Goal: Communication & Community: Ask a question

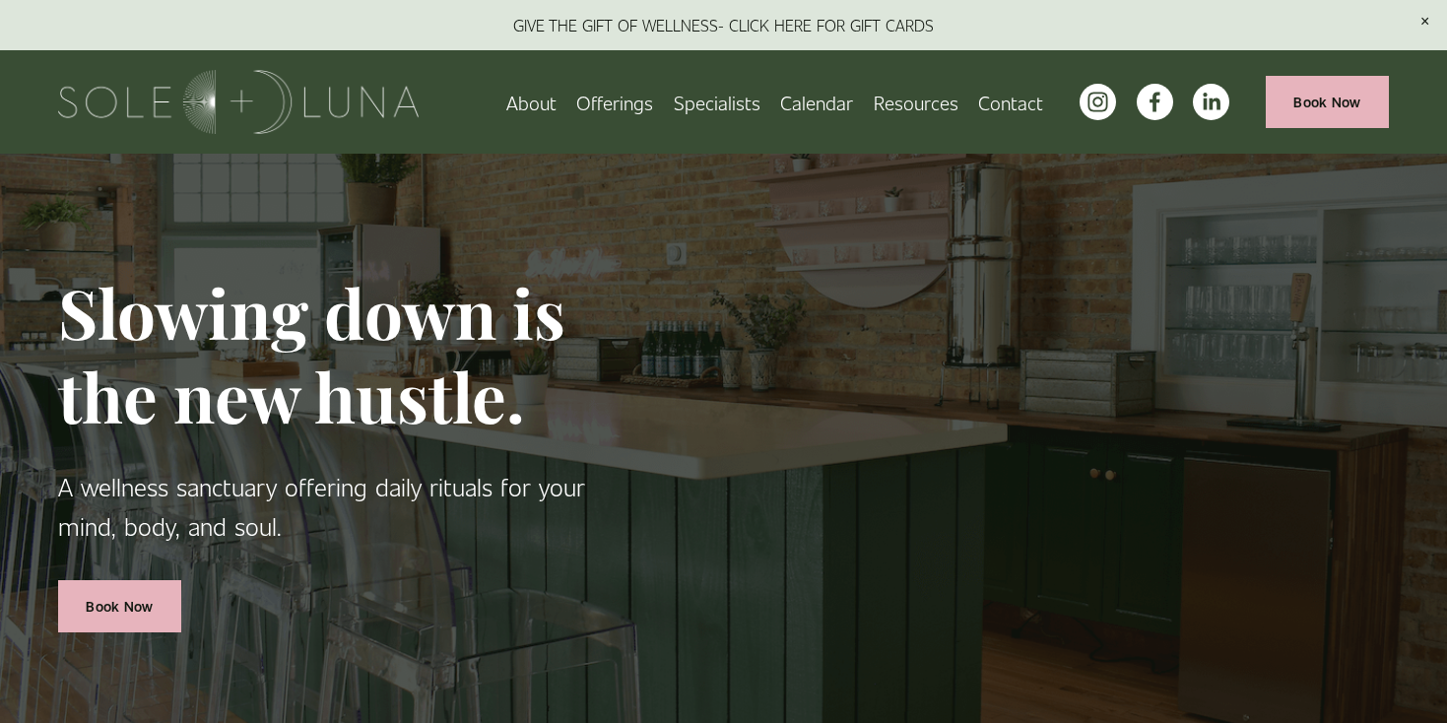
click at [0, 0] on span "Rituals" at bounding box center [0, 0] width 0 height 0
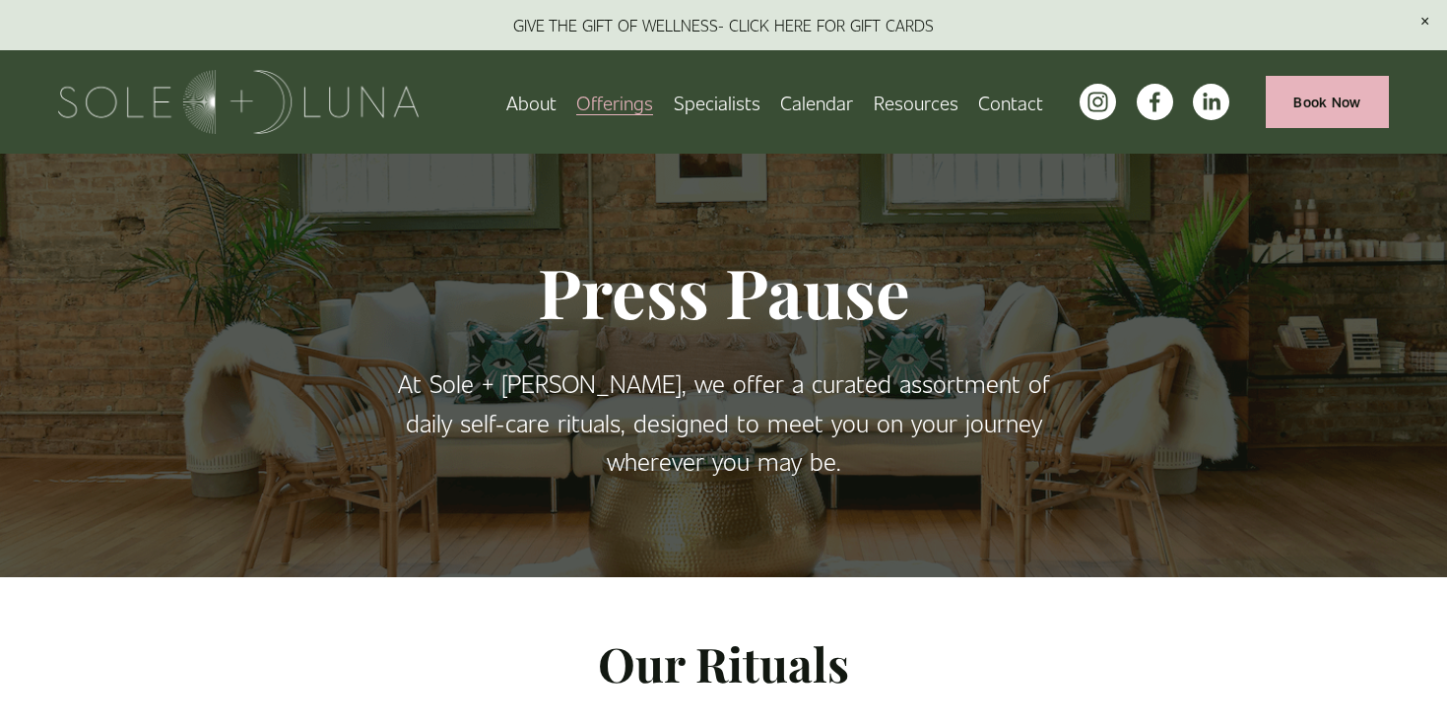
click at [0, 0] on span "Meditations" at bounding box center [0, 0] width 0 height 0
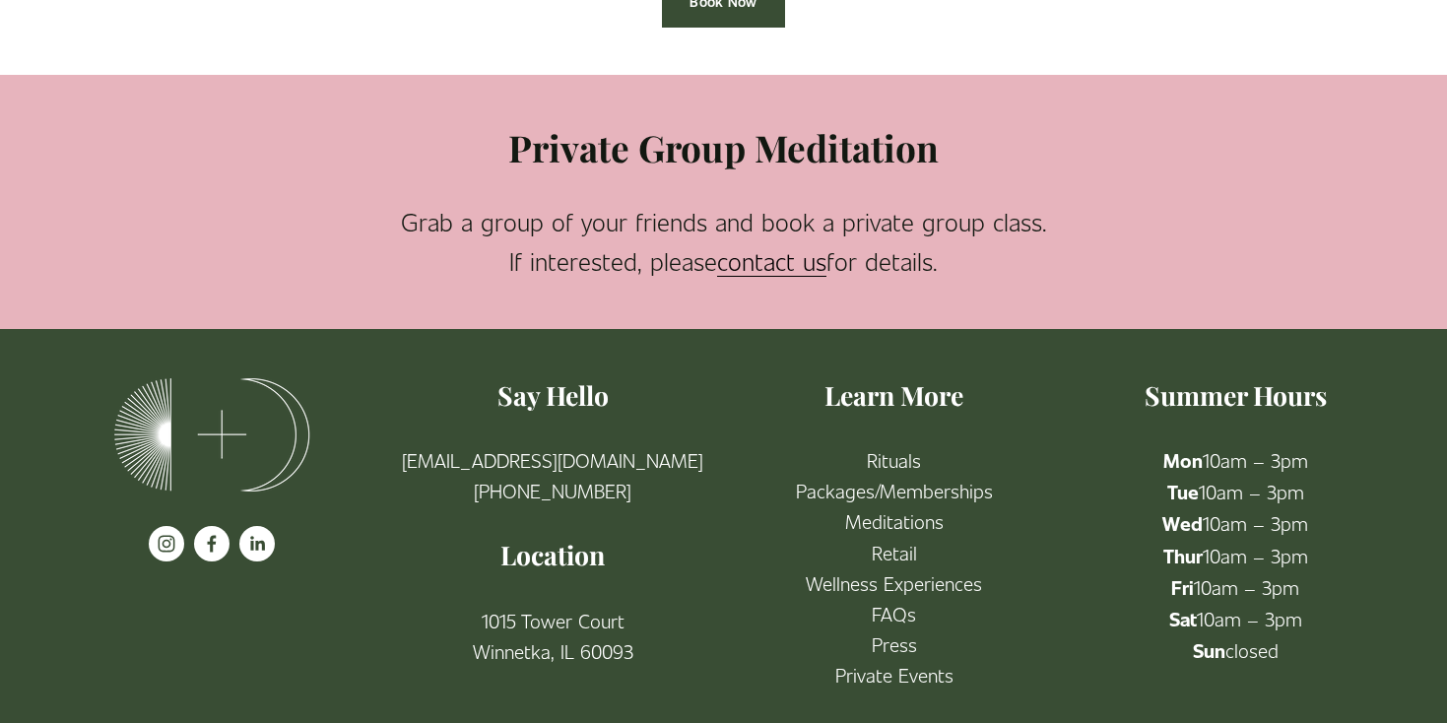
scroll to position [1276, 0]
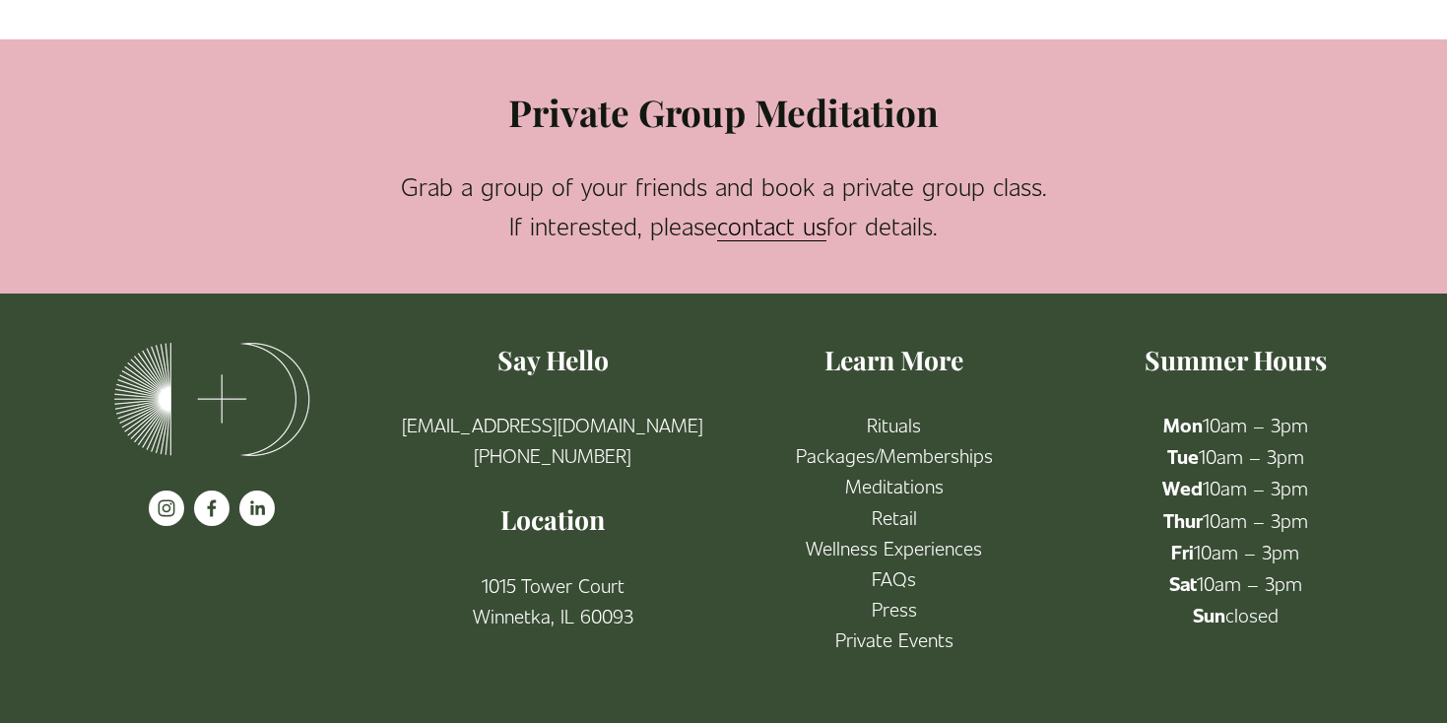
click at [772, 229] on link "contact us" at bounding box center [771, 226] width 109 height 32
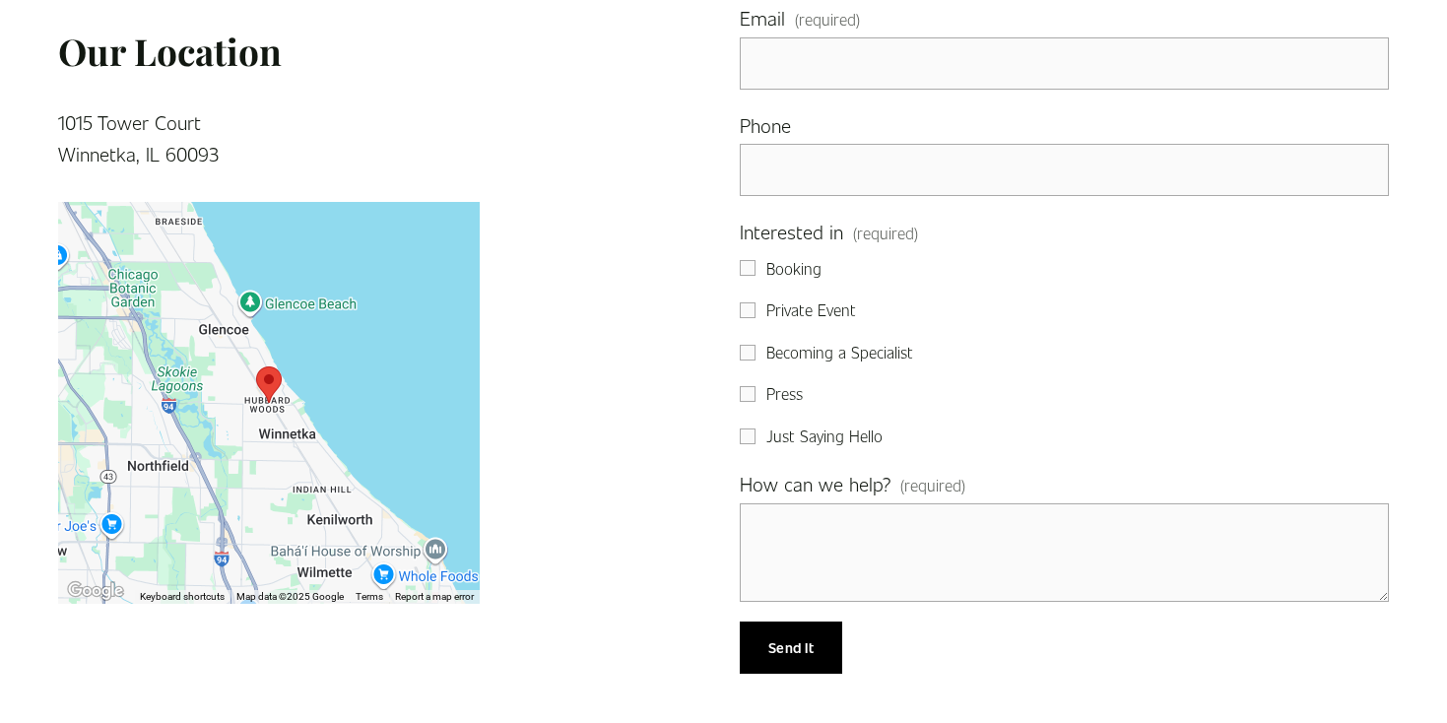
scroll to position [256, 0]
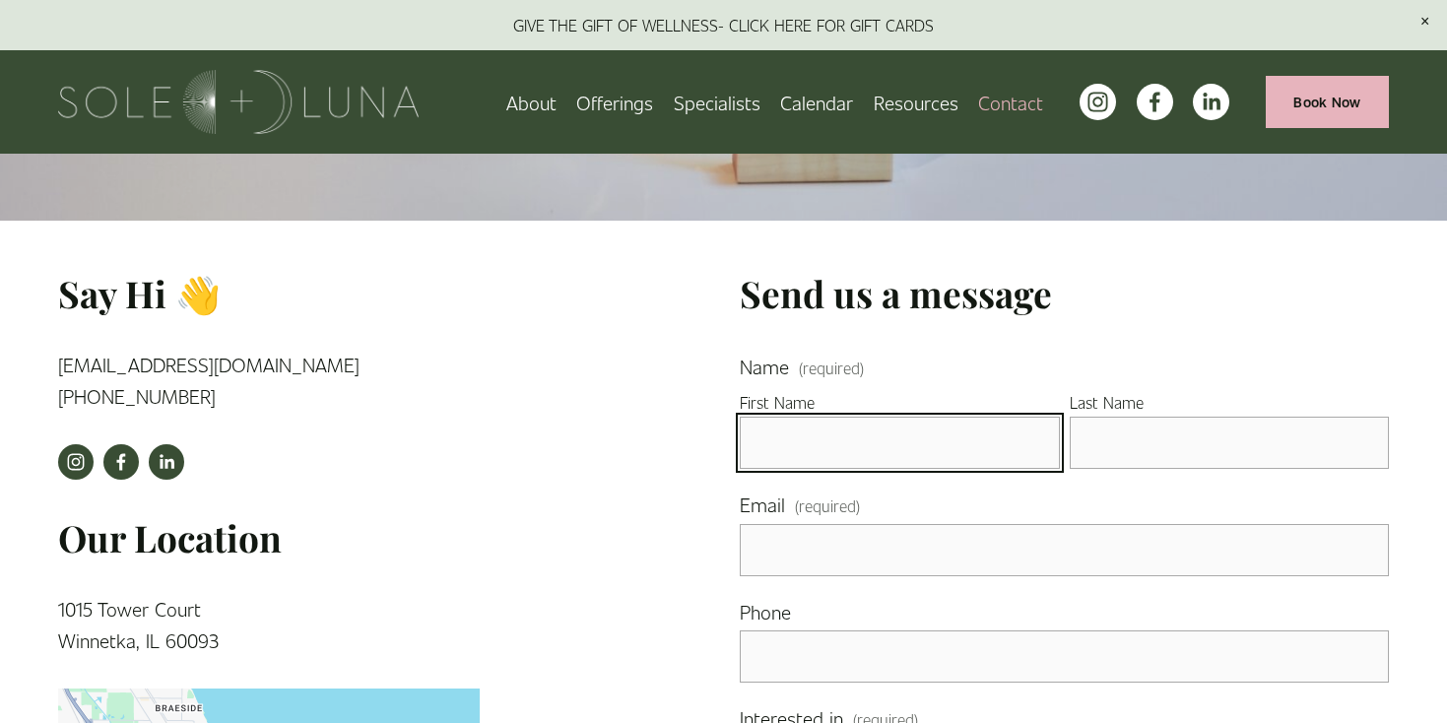
click at [898, 435] on input "First Name" at bounding box center [899, 443] width 319 height 52
type input "Liza"
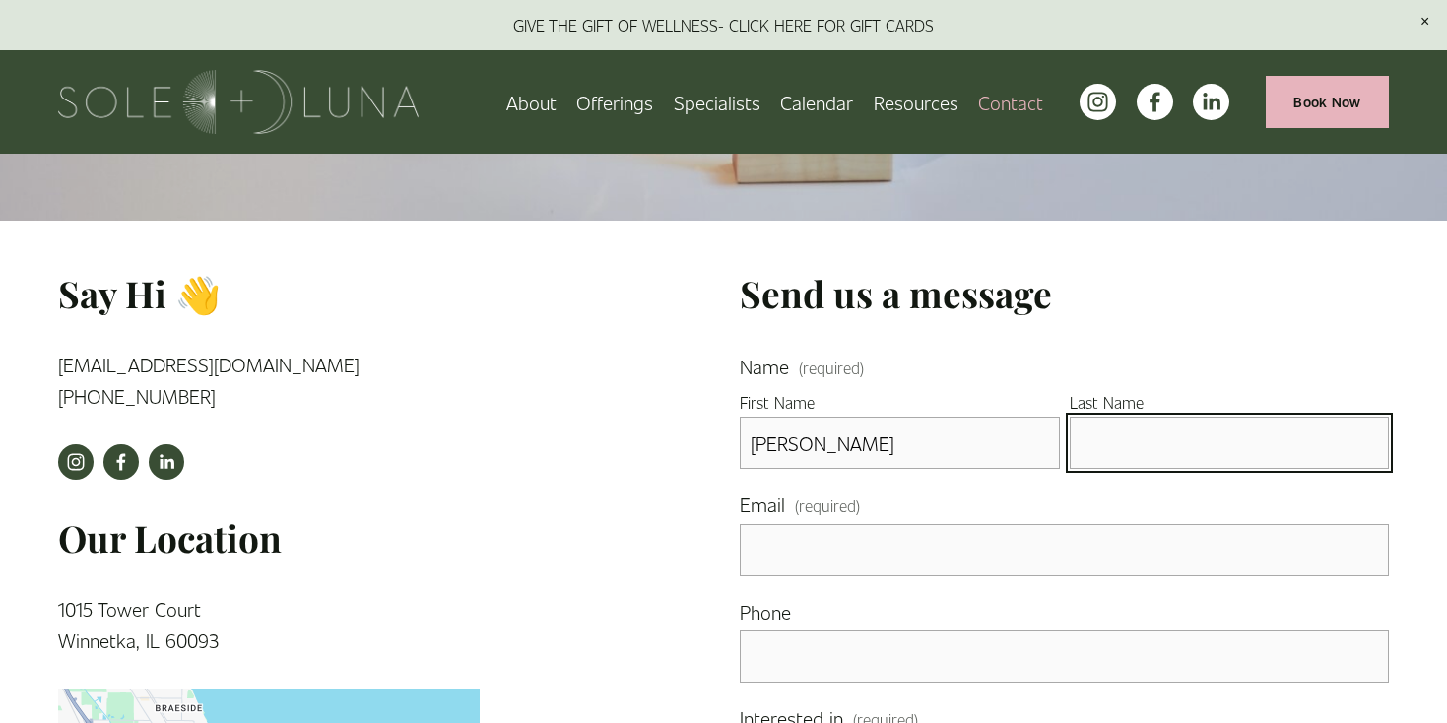
type input "Ritter"
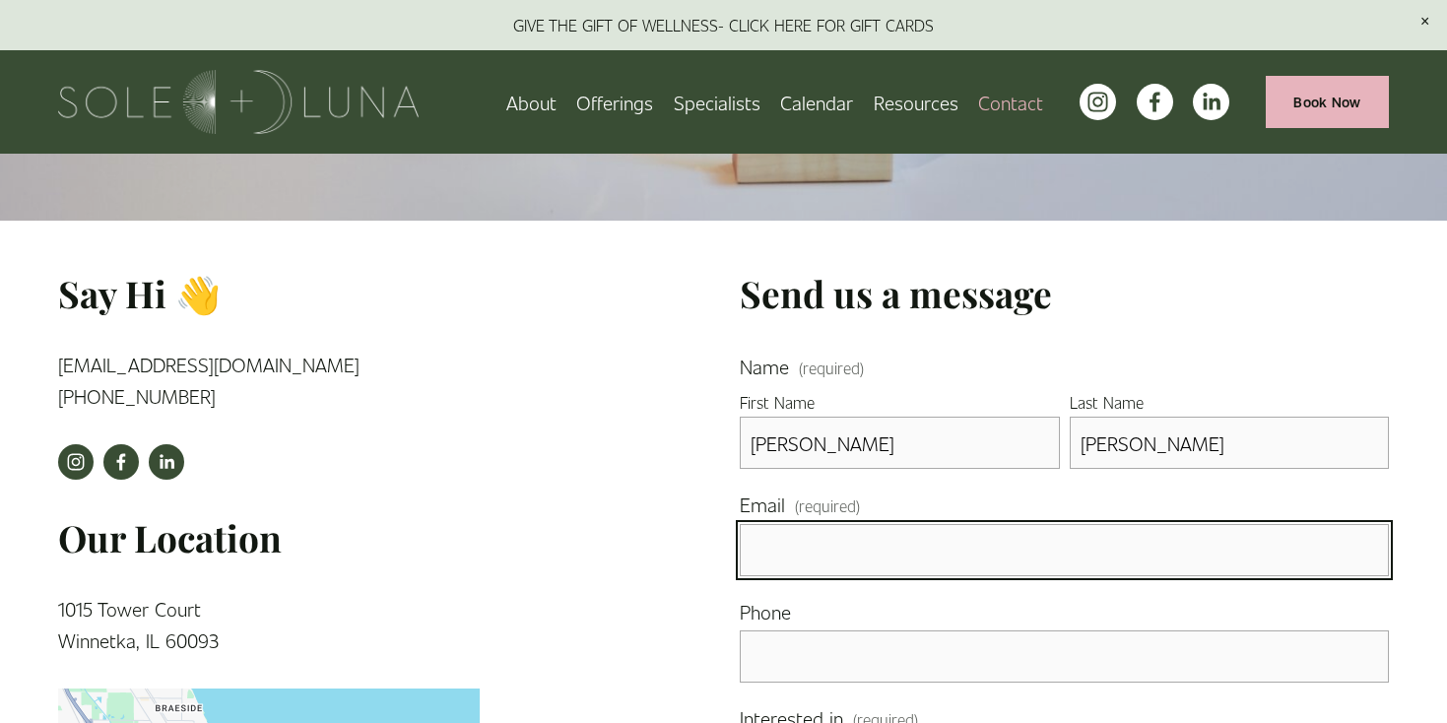
type input "liza@spynergychicago.com"
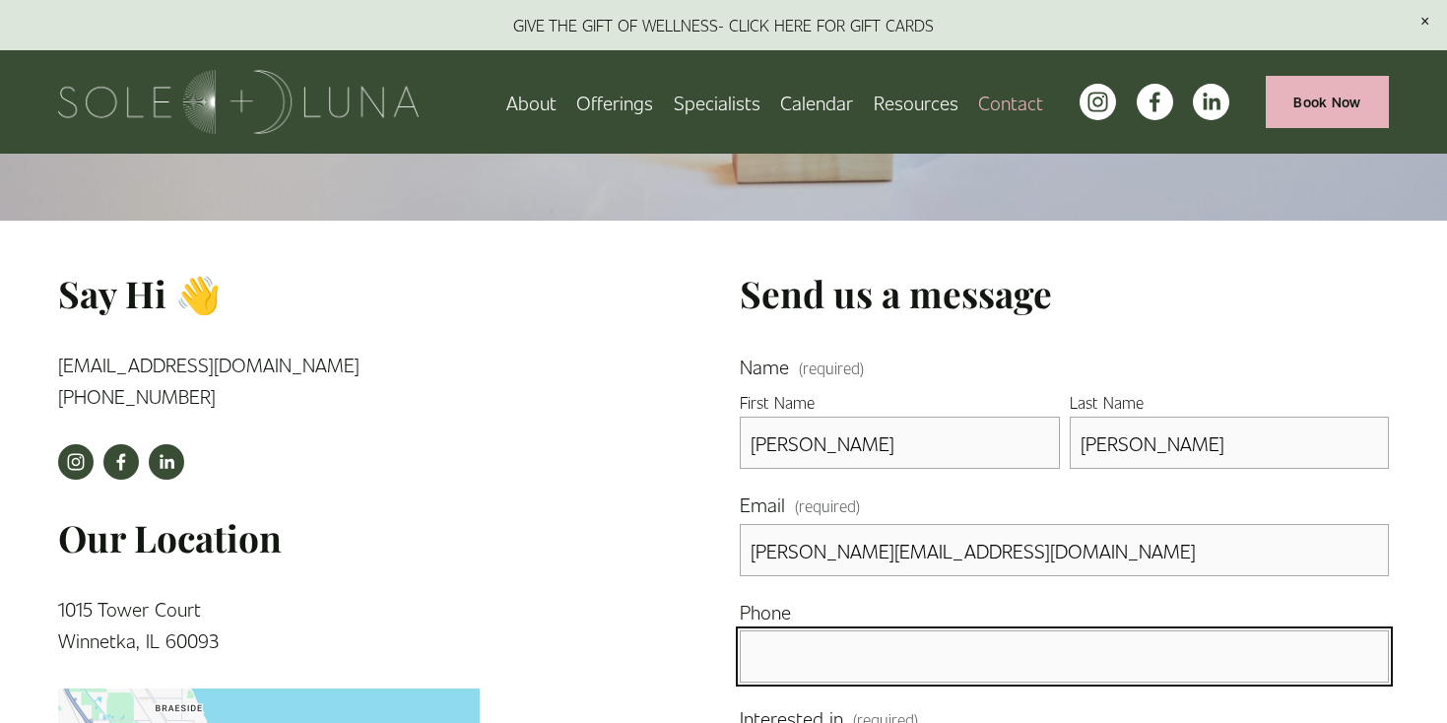
type input "(847) 971-2626"
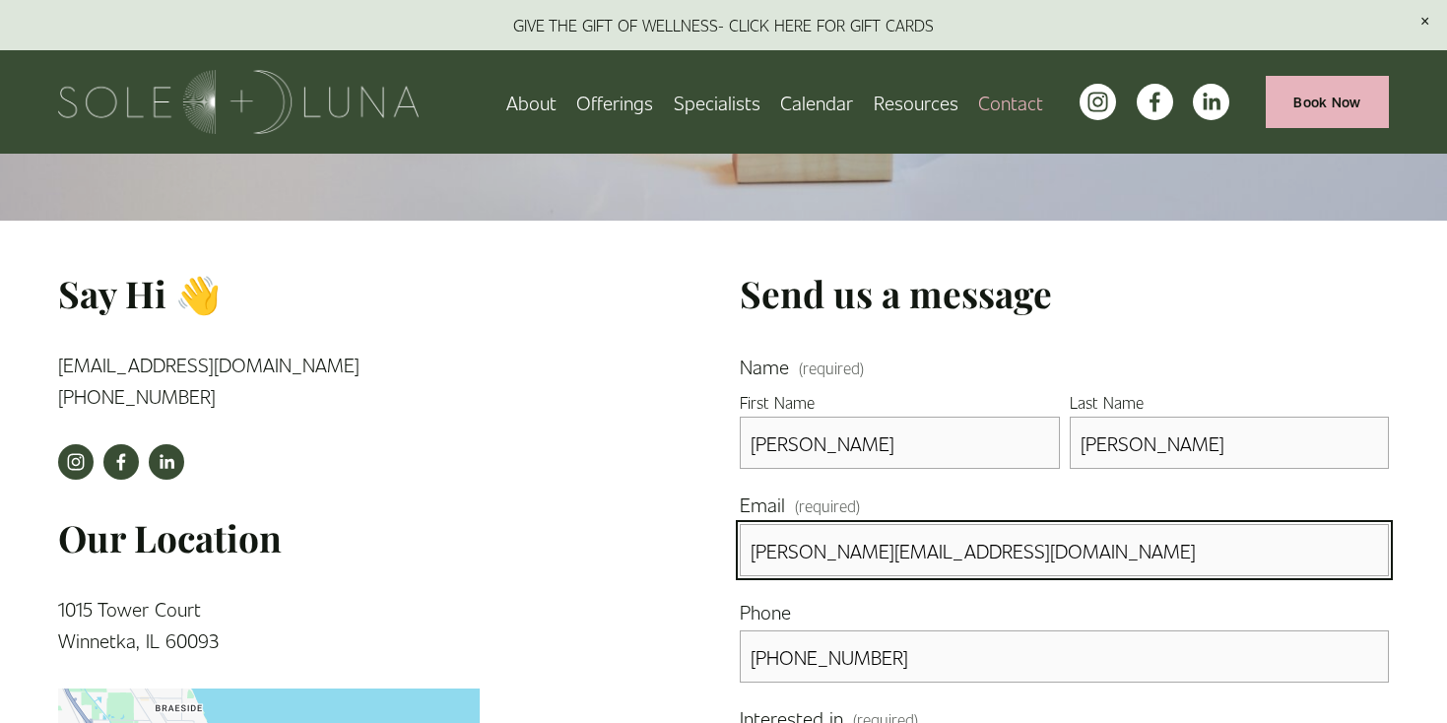
drag, startPoint x: 868, startPoint y: 556, endPoint x: 930, endPoint y: 555, distance: 62.1
click at [930, 555] on input "liza@spynergychicago.com" at bounding box center [1064, 550] width 649 height 52
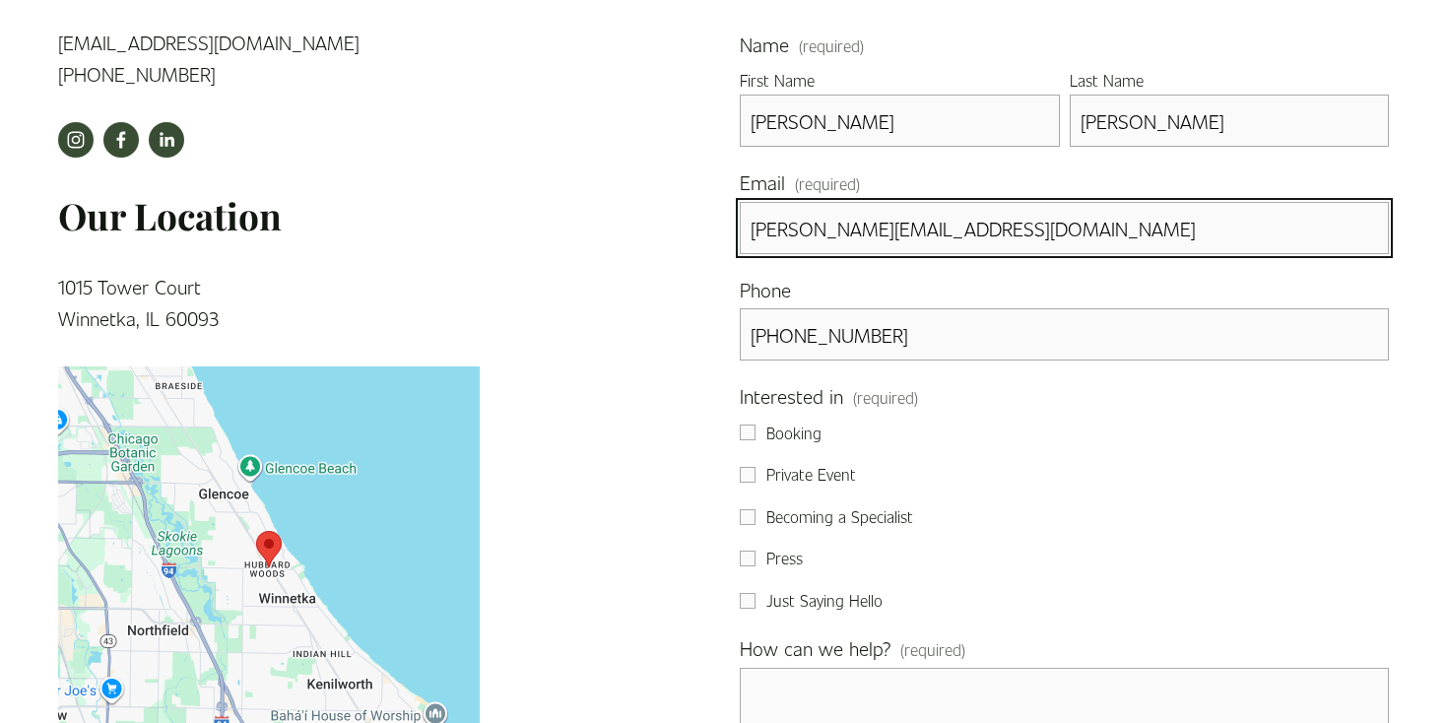
scroll to position [623, 0]
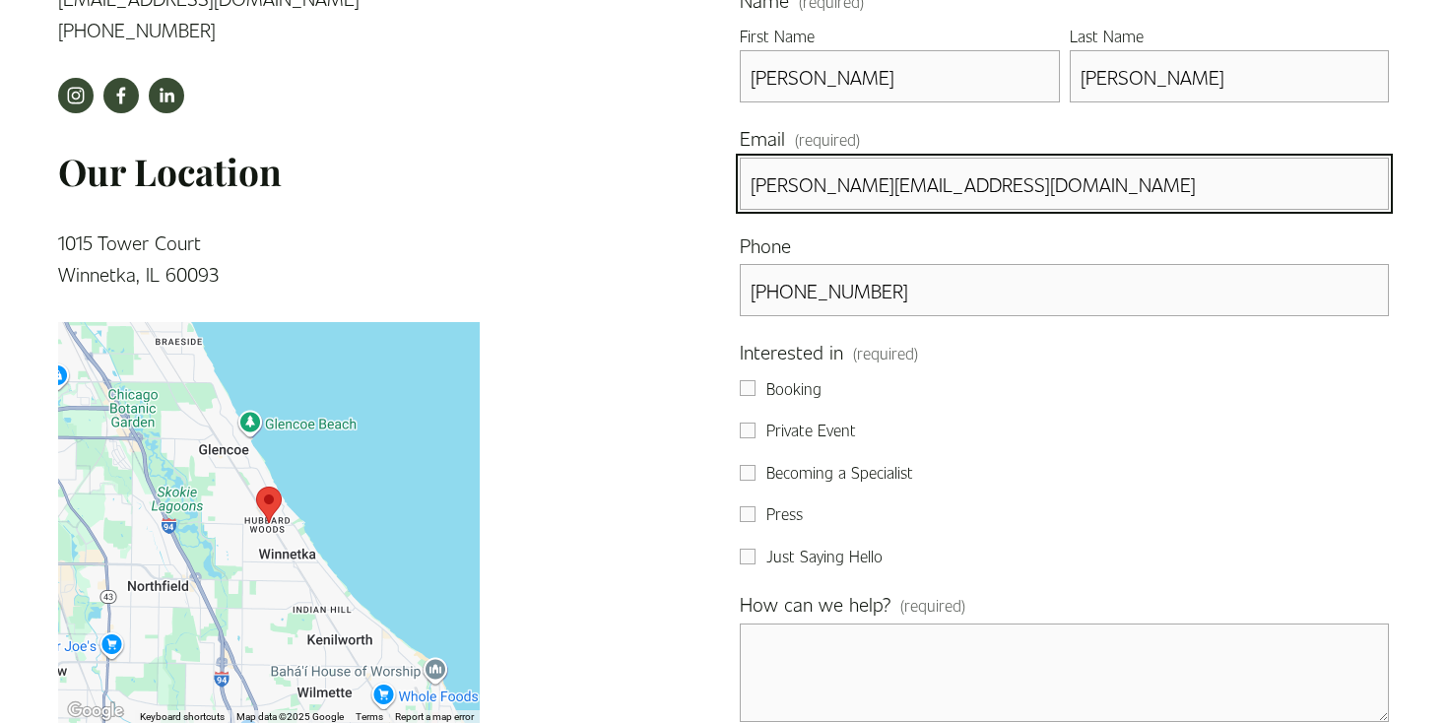
type input "liza@spynergystudios.com"
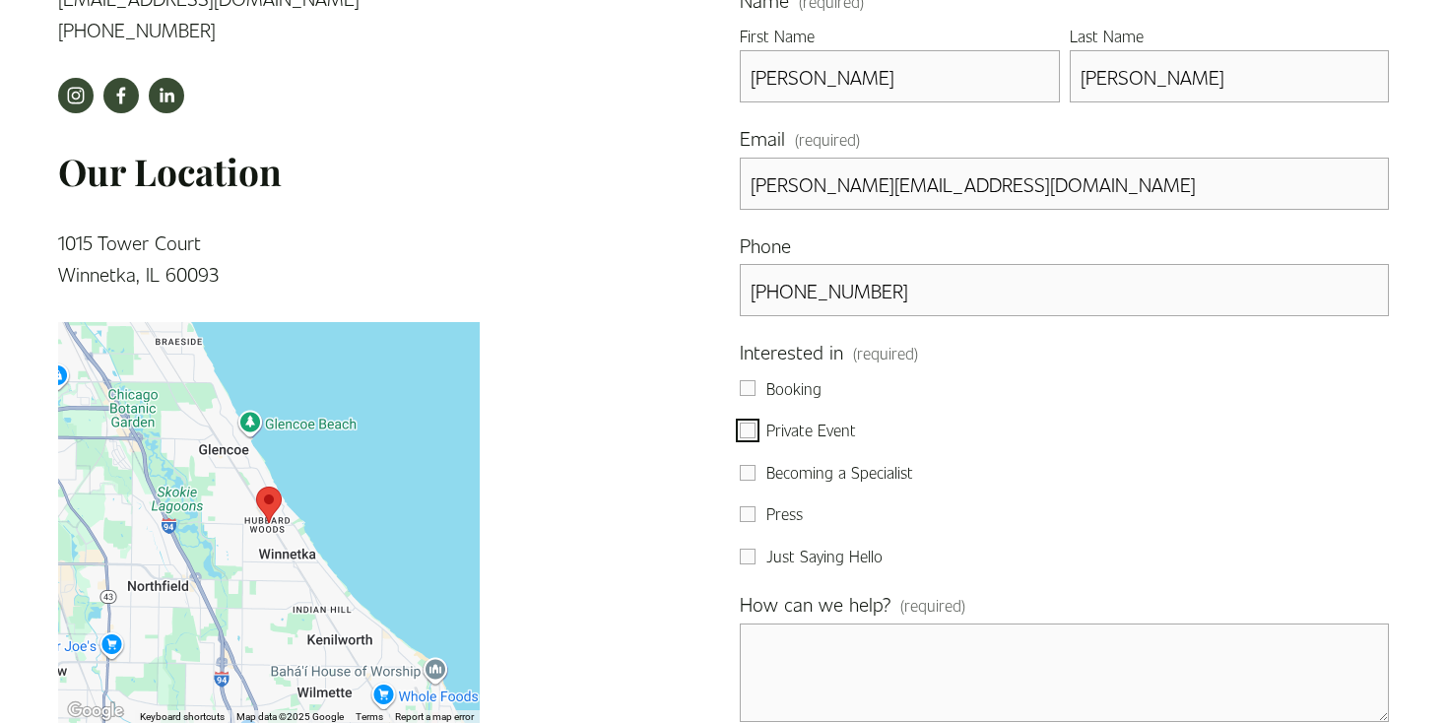
click at [752, 434] on input "Private Event" at bounding box center [748, 431] width 16 height 16
checkbox input "true"
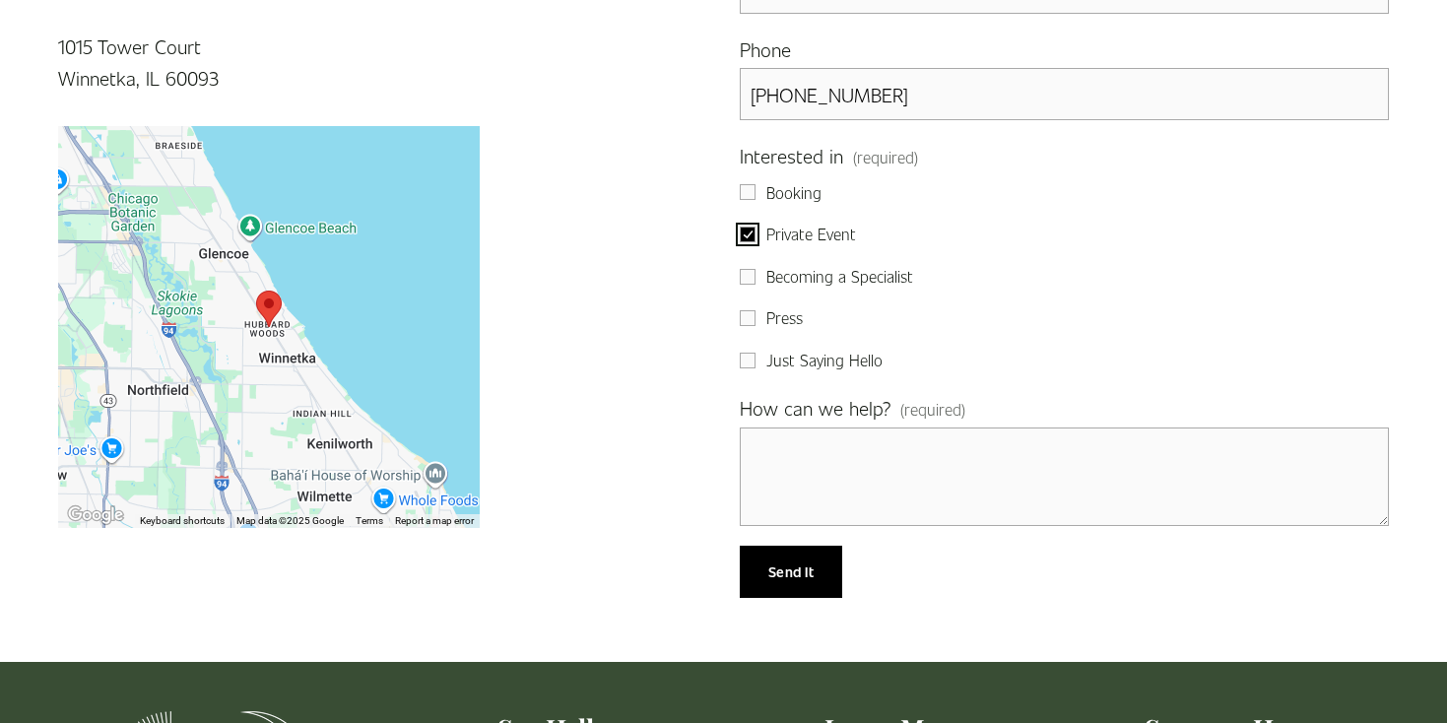
scroll to position [845, 0]
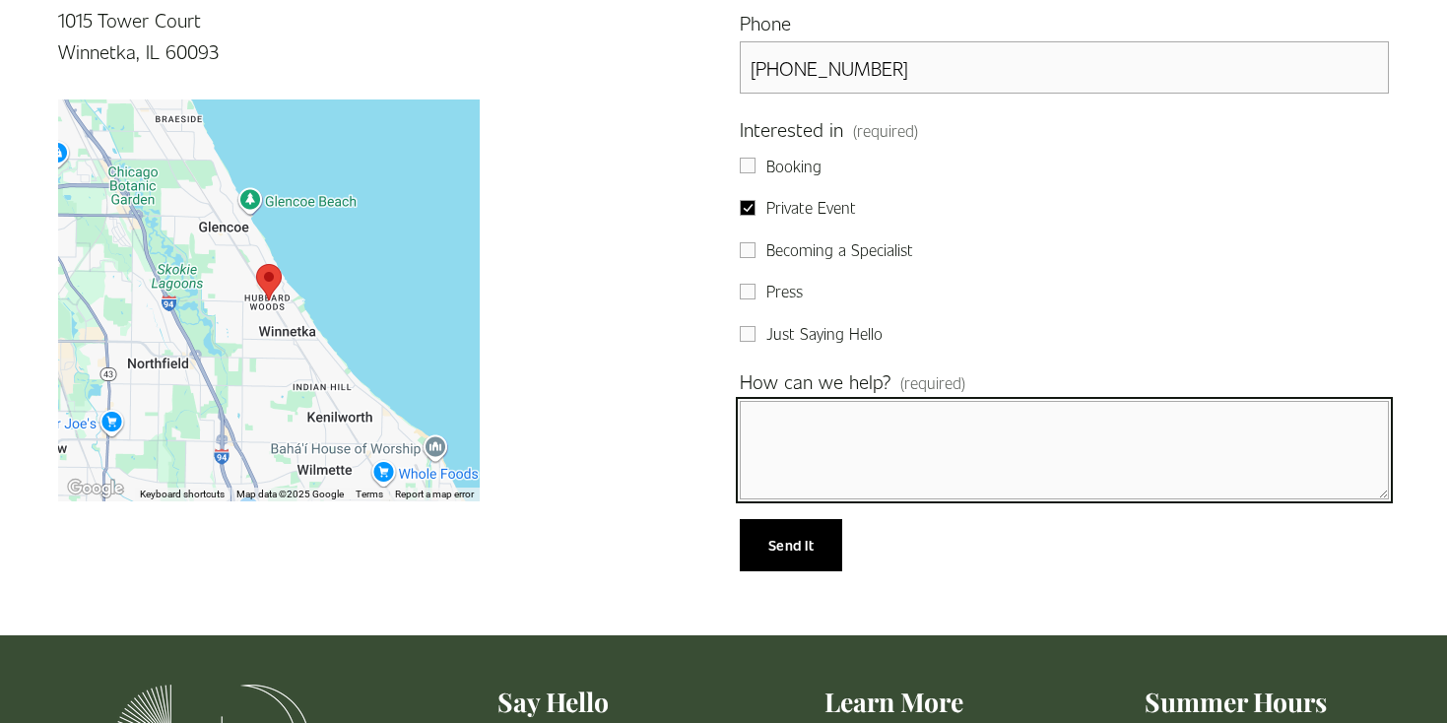
click at [885, 448] on textarea "How can we help? (required)" at bounding box center [1064, 450] width 649 height 98
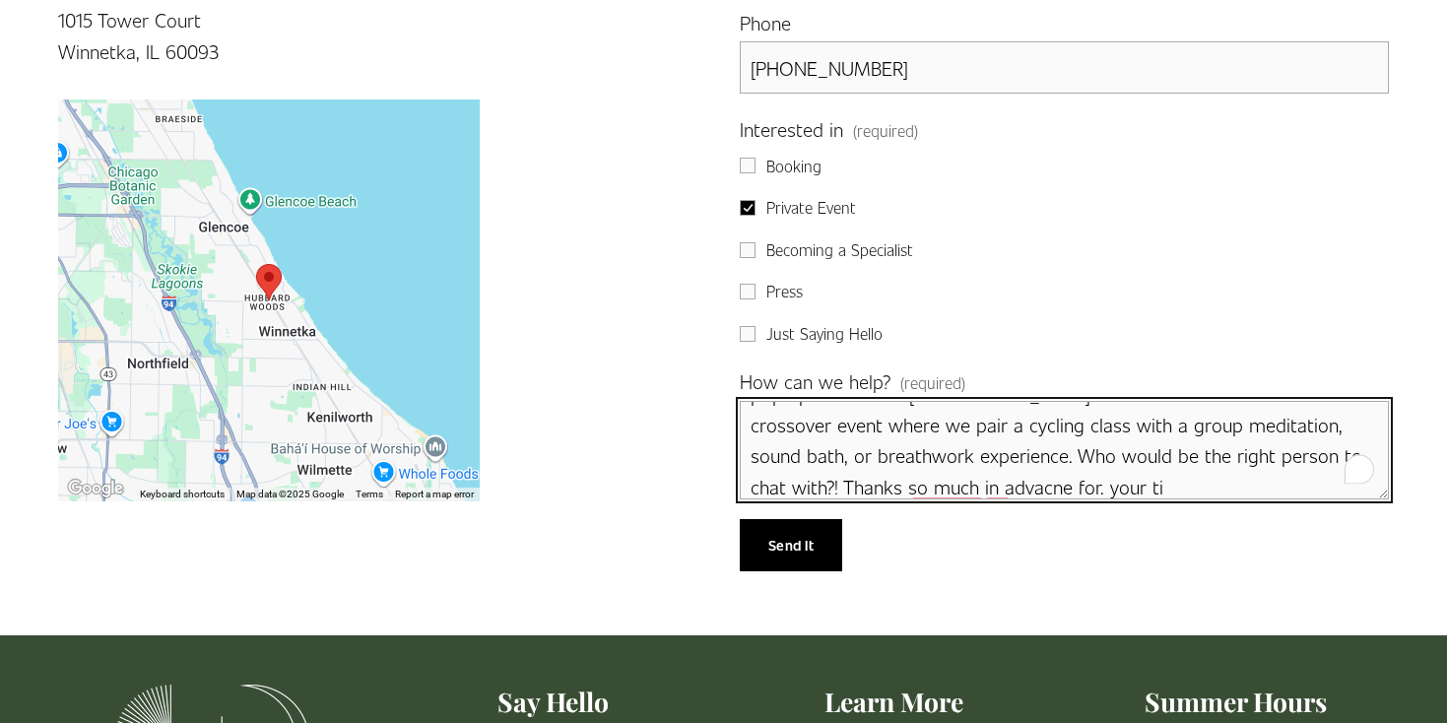
scroll to position [77, 0]
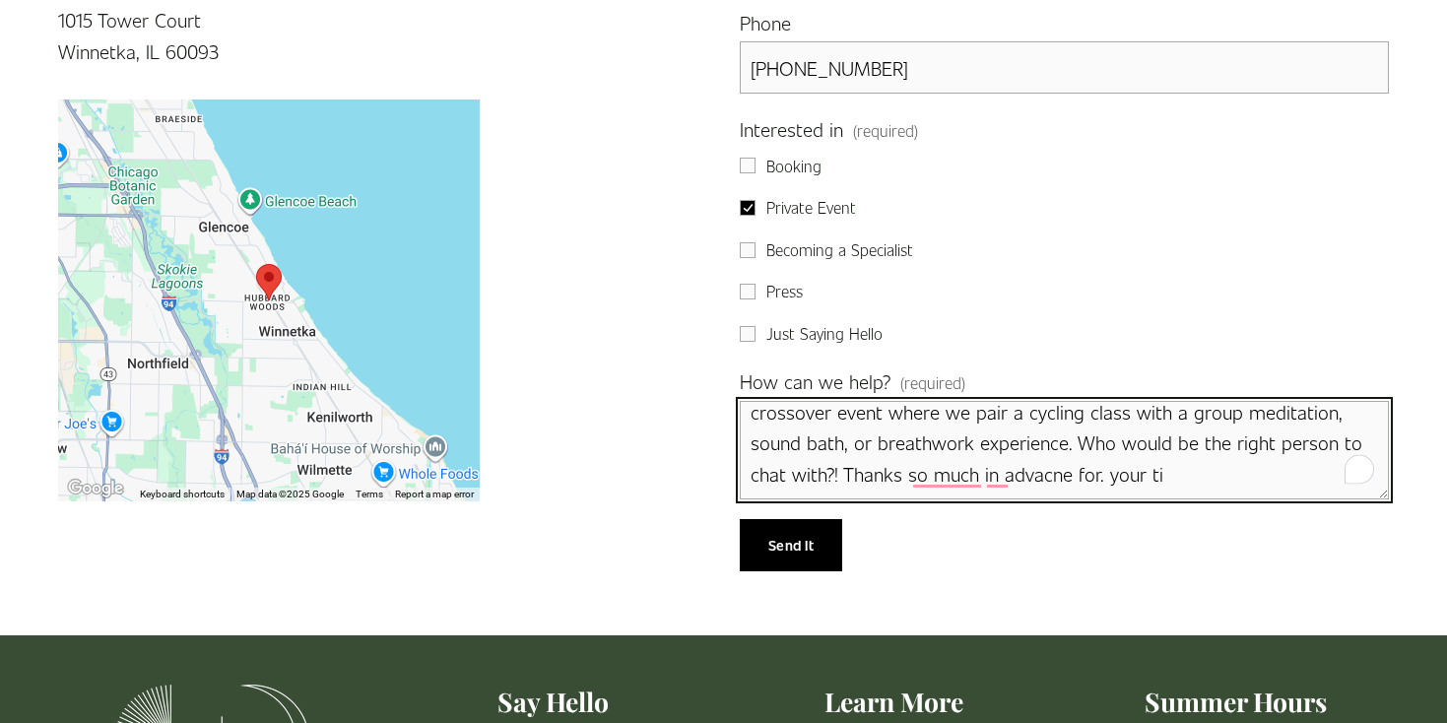
drag, startPoint x: 819, startPoint y: 492, endPoint x: 1171, endPoint y: 490, distance: 352.6
click at [1171, 490] on textarea "Hi there! I own Spynergy Studios, a cycling studio with a long term pop up loca…" at bounding box center [1064, 450] width 649 height 98
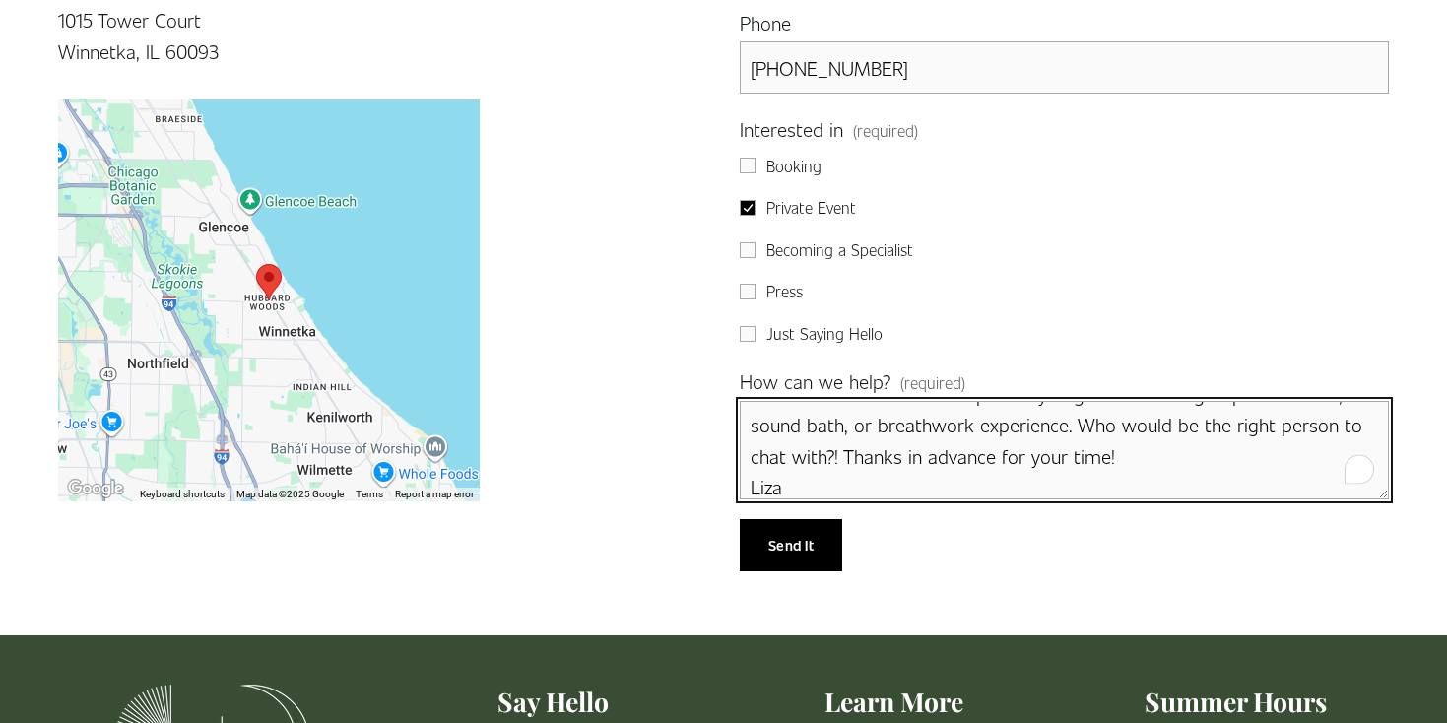
type textarea "Hi there! I own Spynergy Studios, a cycling studio with a long term pop up loca…"
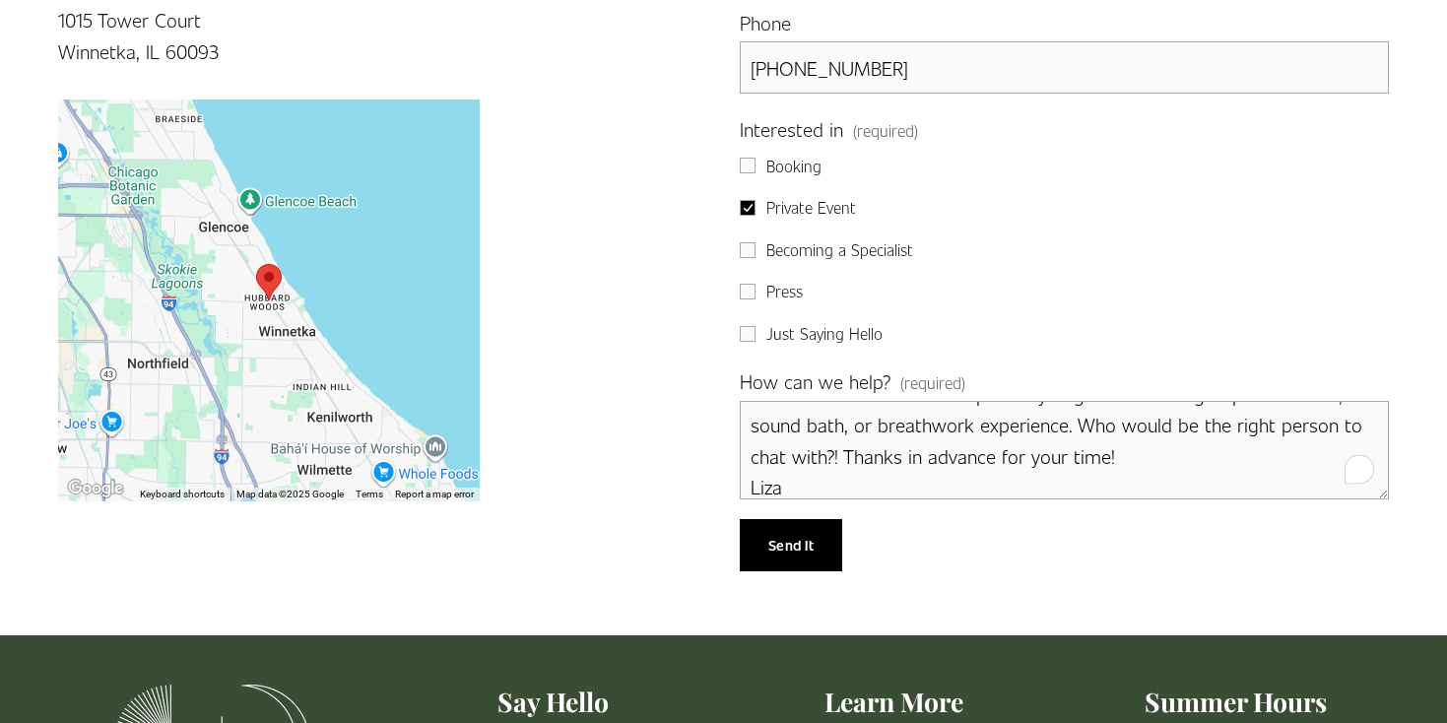
click at [794, 554] on span "Send It" at bounding box center [790, 545] width 45 height 19
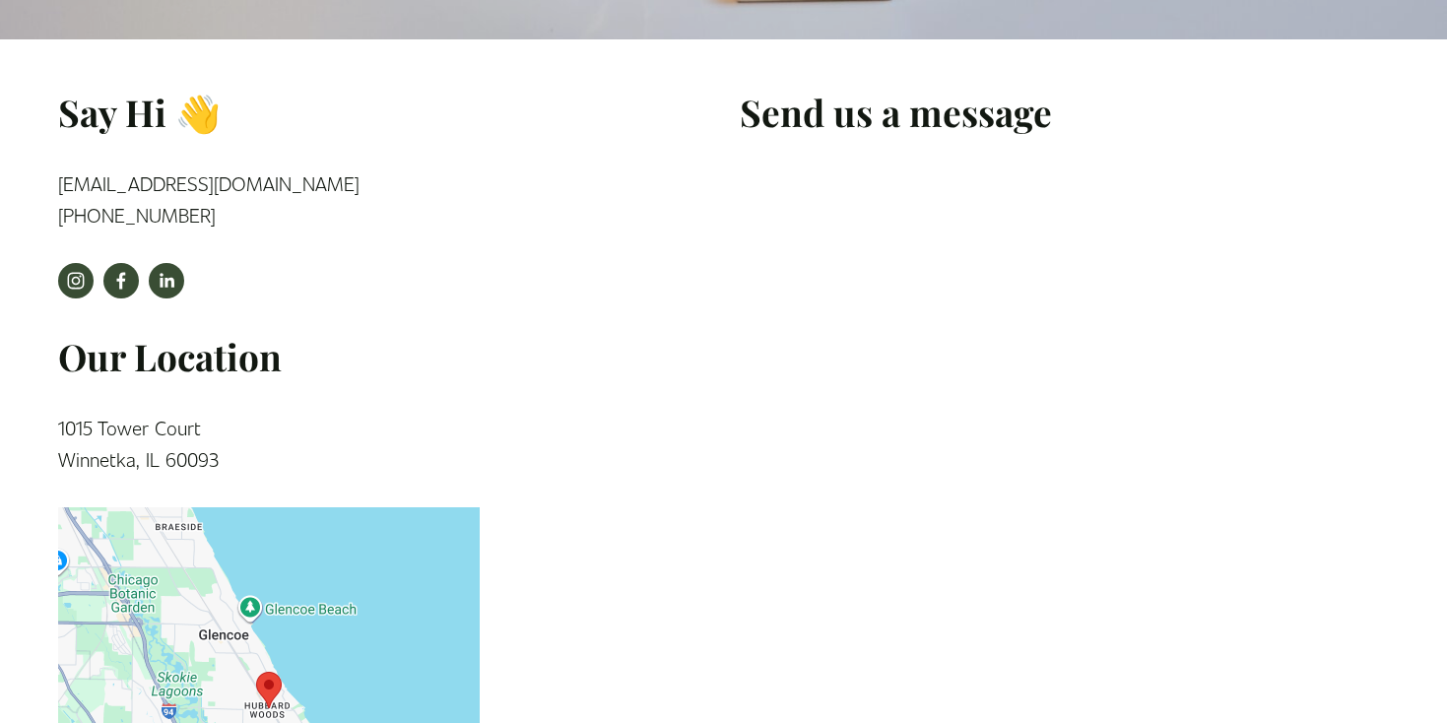
scroll to position [345, 0]
